Goal: Book appointment/travel/reservation

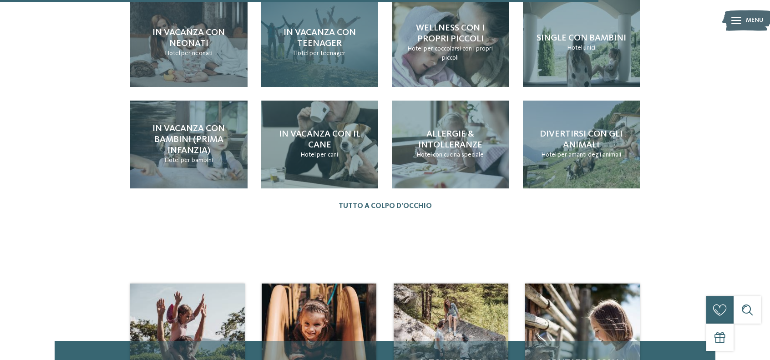
scroll to position [1183, 0]
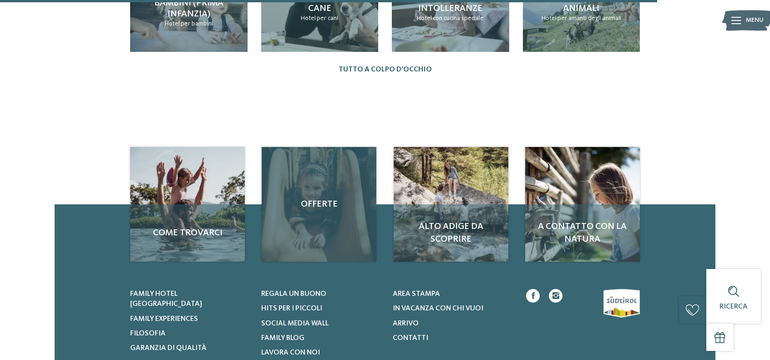
click at [335, 198] on span "Offerte" at bounding box center [319, 204] width 96 height 13
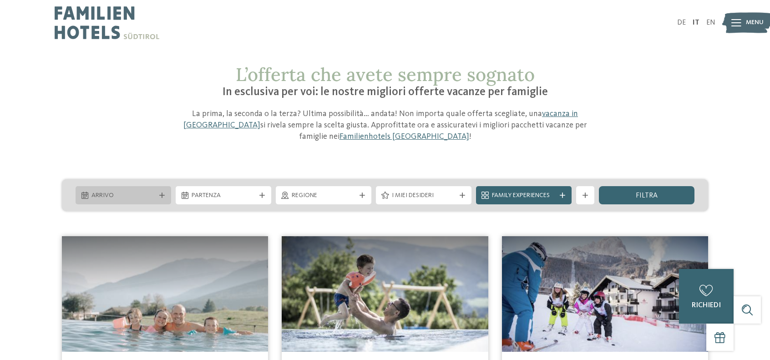
click at [142, 195] on span "Arrivo" at bounding box center [123, 195] width 64 height 9
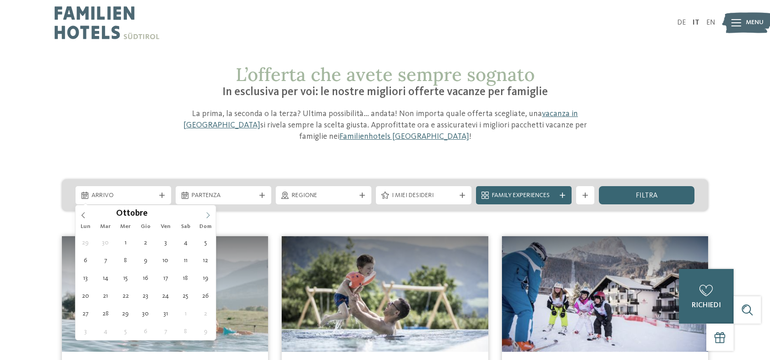
click at [209, 216] on icon at bounding box center [208, 215] width 6 height 6
click at [209, 217] on icon at bounding box center [208, 215] width 6 height 6
type div "[DATE]"
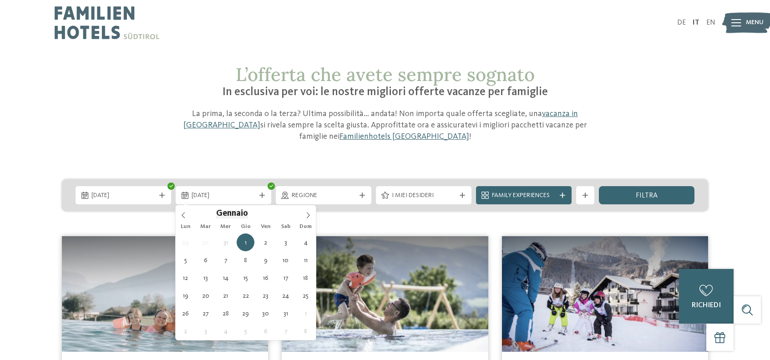
type input "****"
click at [235, 198] on span "[DATE]" at bounding box center [224, 195] width 64 height 9
type div "[DATE]"
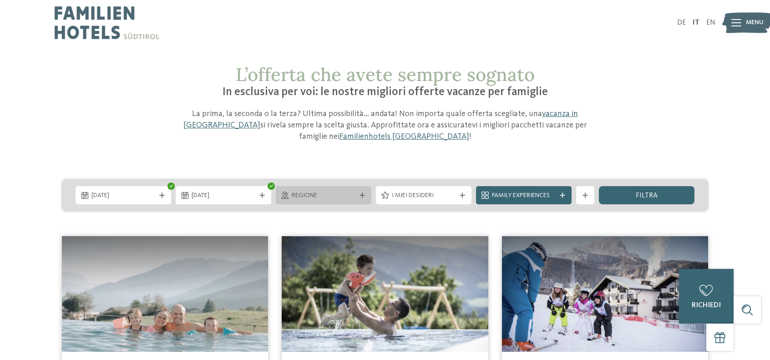
click at [325, 199] on span "Regione" at bounding box center [324, 195] width 64 height 9
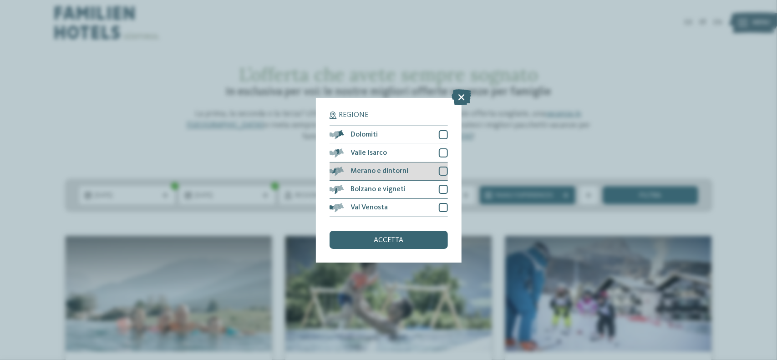
click at [442, 172] on div at bounding box center [443, 171] width 9 height 9
click at [400, 237] on span "accetta" at bounding box center [389, 240] width 30 height 7
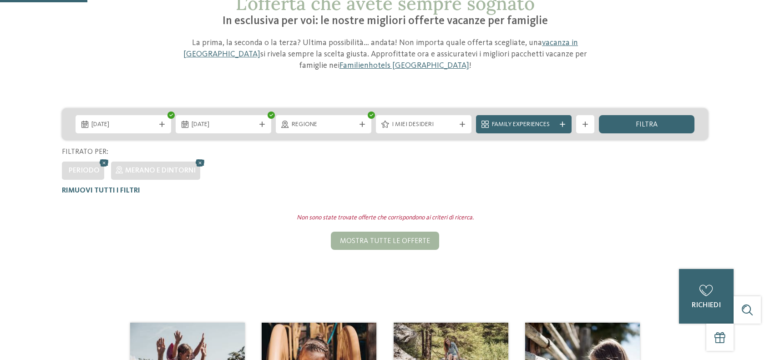
scroll to position [52, 0]
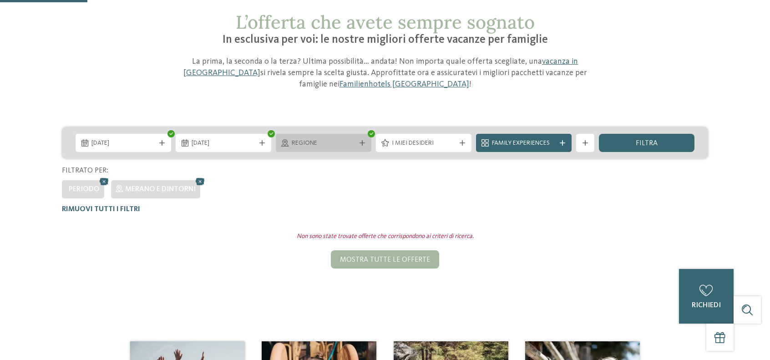
click at [360, 142] on icon at bounding box center [362, 142] width 5 height 5
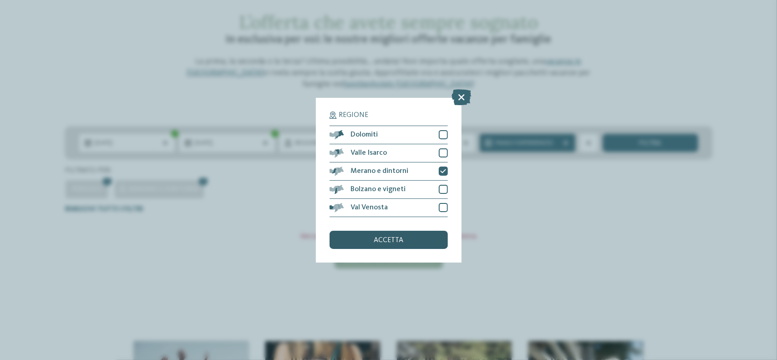
click at [402, 240] on span "accetta" at bounding box center [389, 240] width 30 height 7
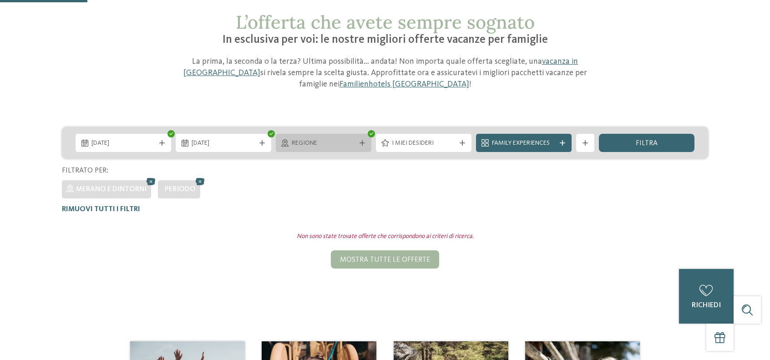
click at [361, 144] on icon at bounding box center [362, 142] width 5 height 5
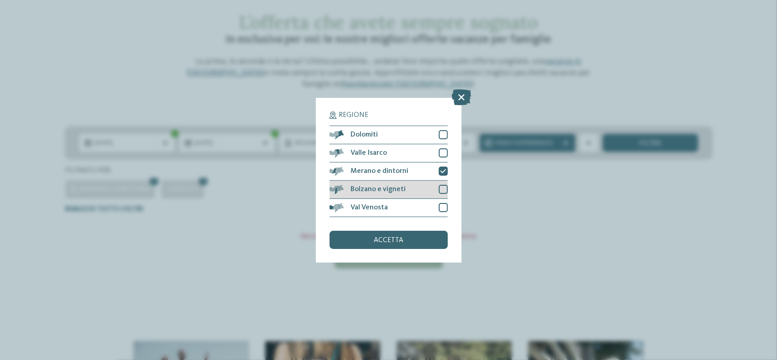
click at [441, 189] on div at bounding box center [443, 189] width 9 height 9
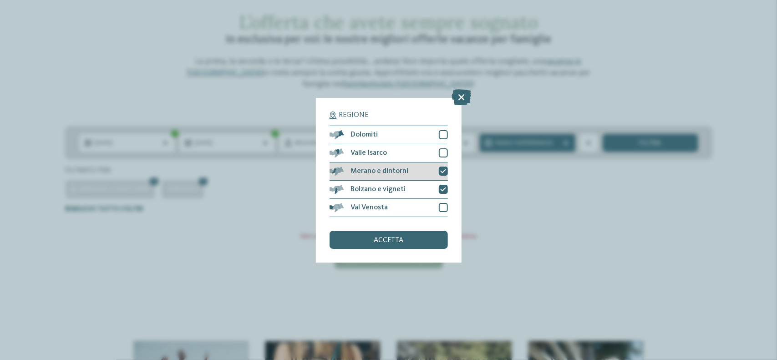
click at [441, 172] on icon at bounding box center [443, 170] width 6 height 5
click at [417, 245] on div "accetta" at bounding box center [388, 240] width 118 height 18
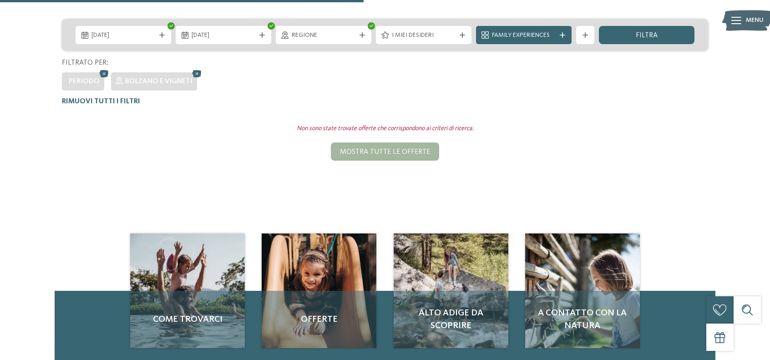
scroll to position [98, 0]
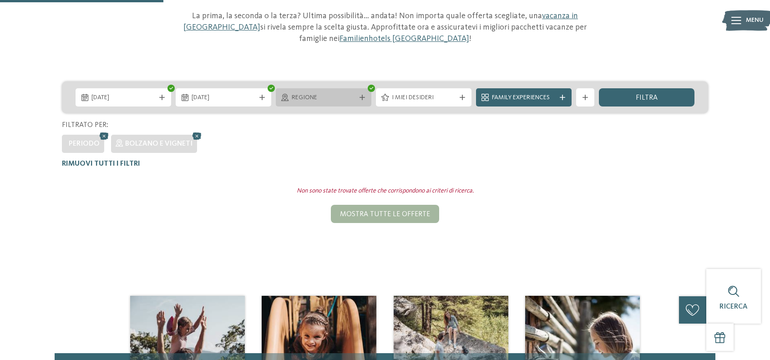
click at [359, 96] on div at bounding box center [362, 97] width 9 height 5
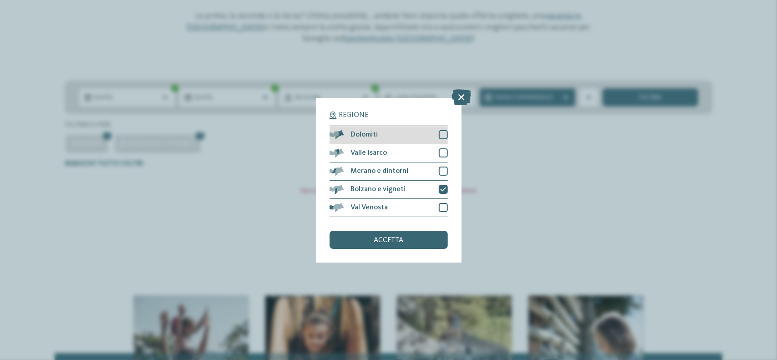
click at [446, 135] on div at bounding box center [443, 134] width 9 height 9
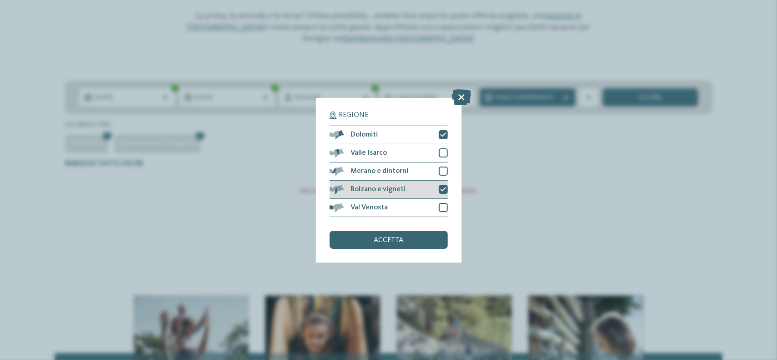
click at [445, 189] on icon at bounding box center [443, 189] width 6 height 5
click at [407, 238] on div "accetta" at bounding box center [388, 240] width 118 height 18
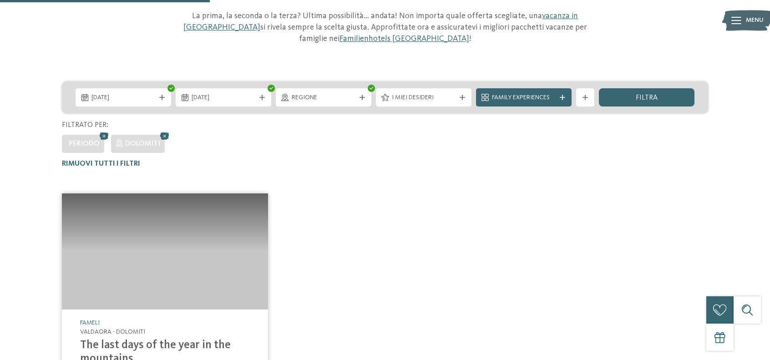
scroll to position [234, 0]
